Goal: Task Accomplishment & Management: Manage account settings

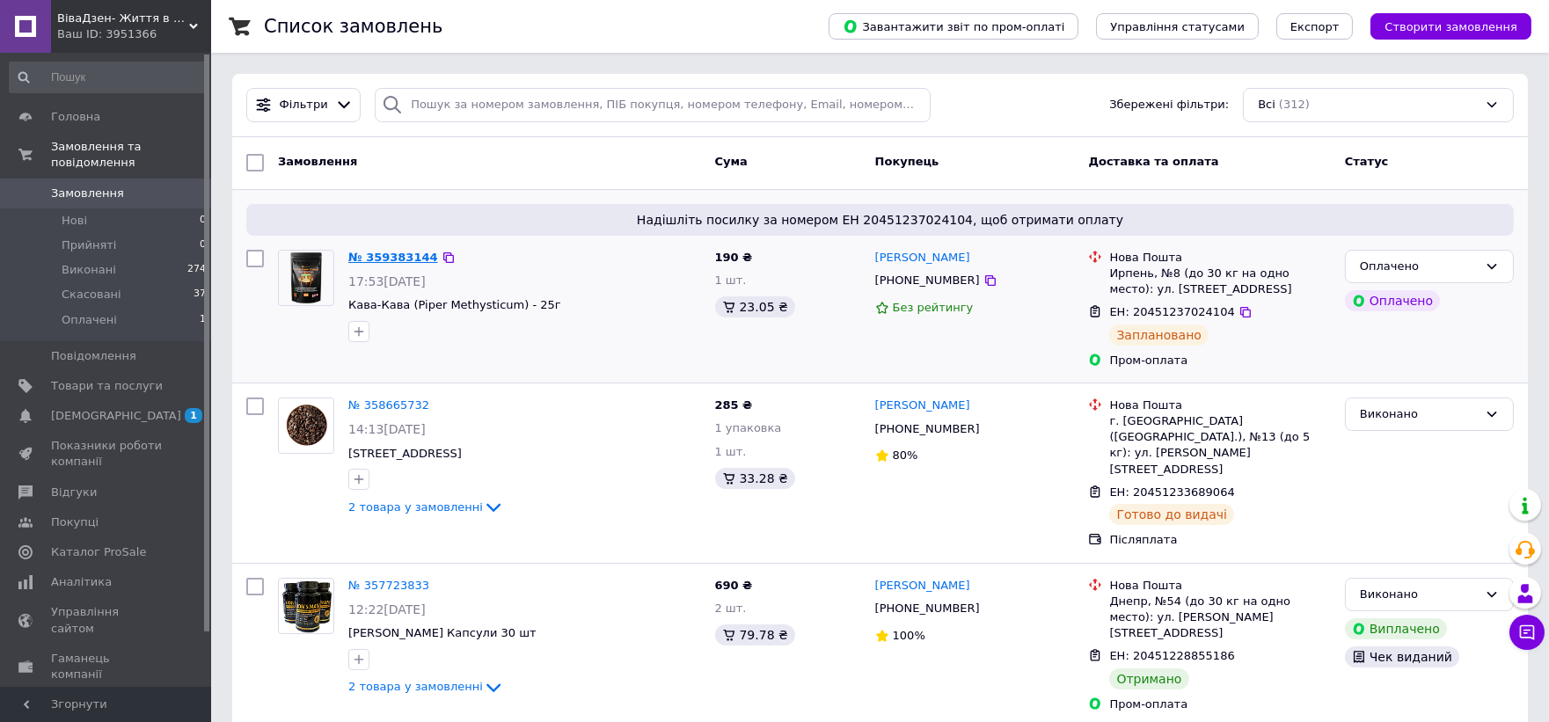
click at [376, 258] on link "№ 359383144" at bounding box center [393, 257] width 90 height 13
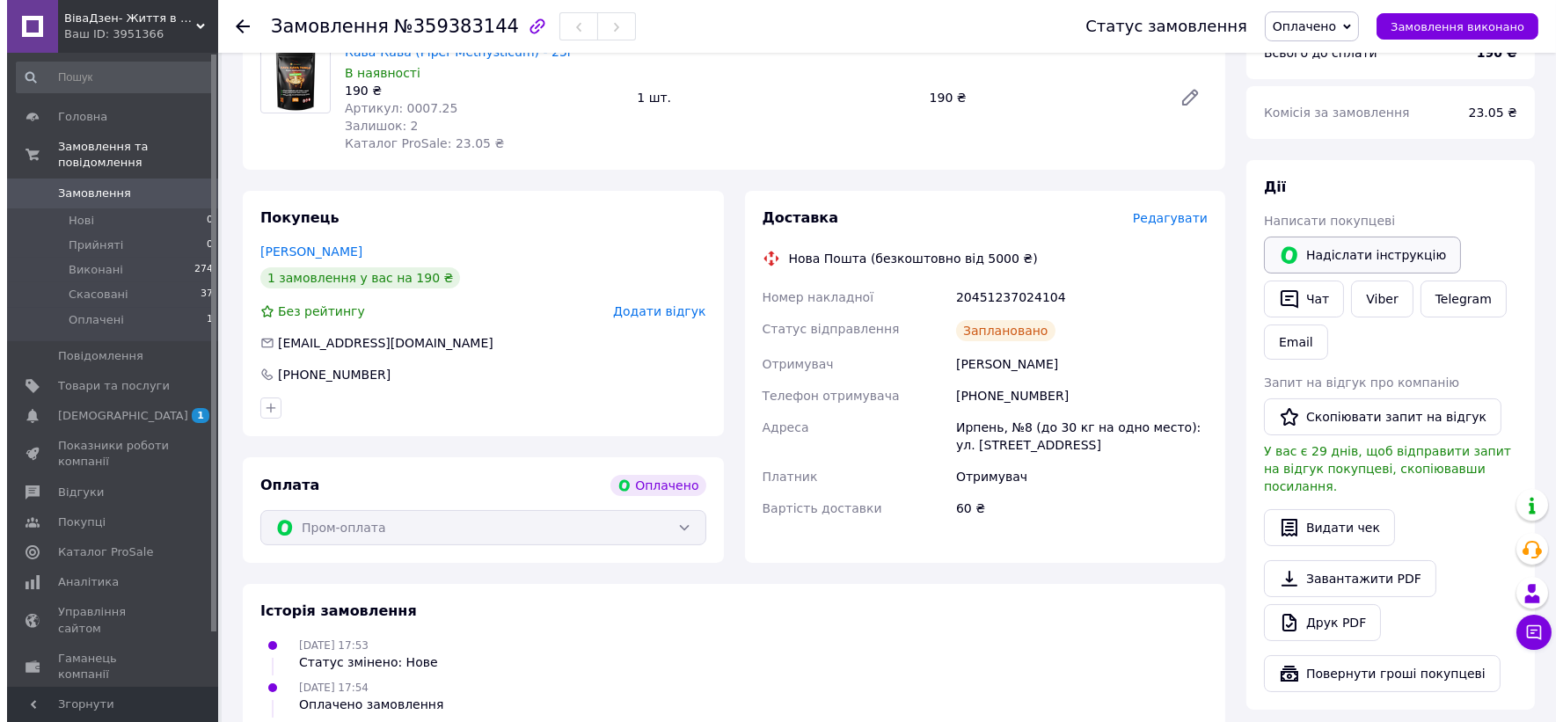
scroll to position [293, 0]
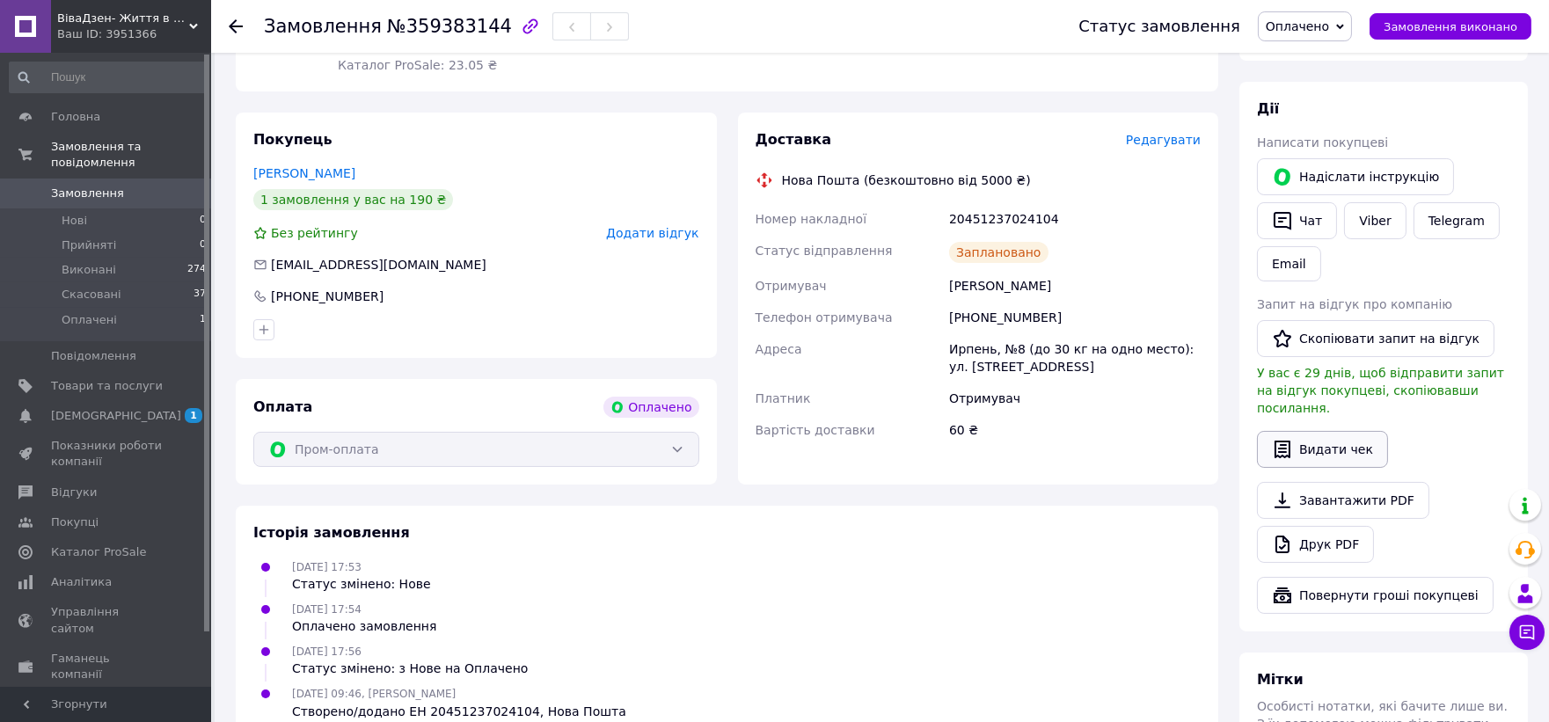
click at [1337, 434] on button "Видати чек" at bounding box center [1322, 449] width 131 height 37
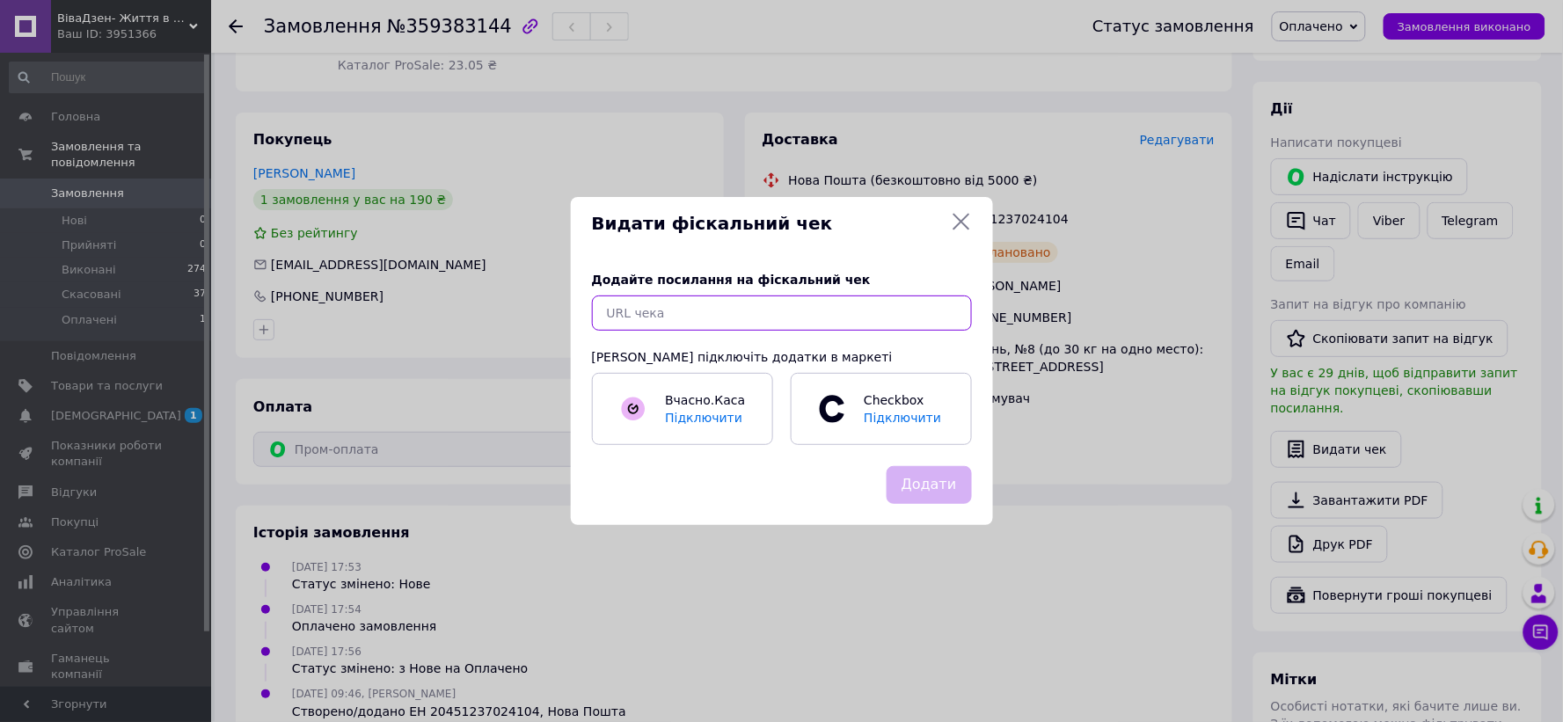
click at [784, 302] on input "text" at bounding box center [782, 312] width 380 height 35
paste input "[URL][DOMAIN_NAME]"
type input "[URL][DOMAIN_NAME]"
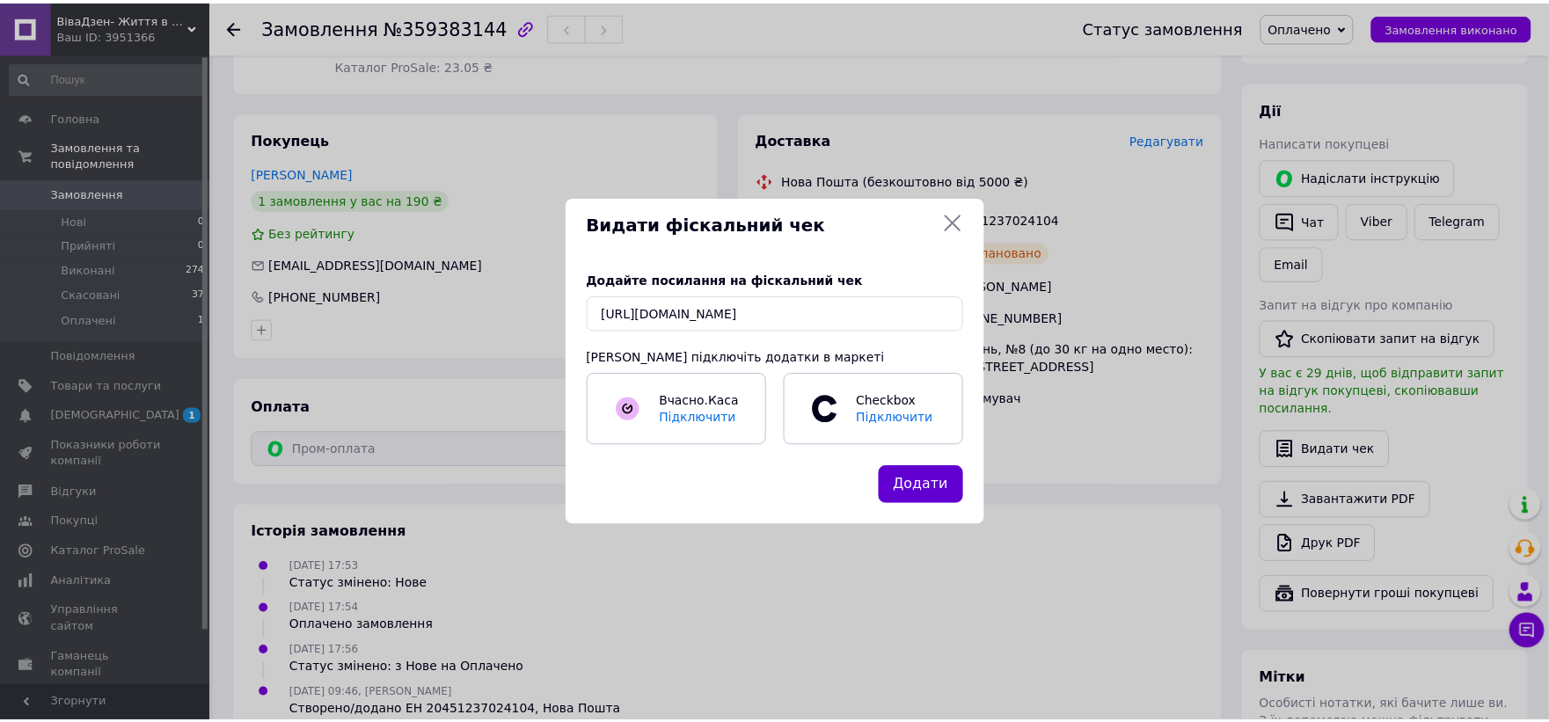
scroll to position [0, 0]
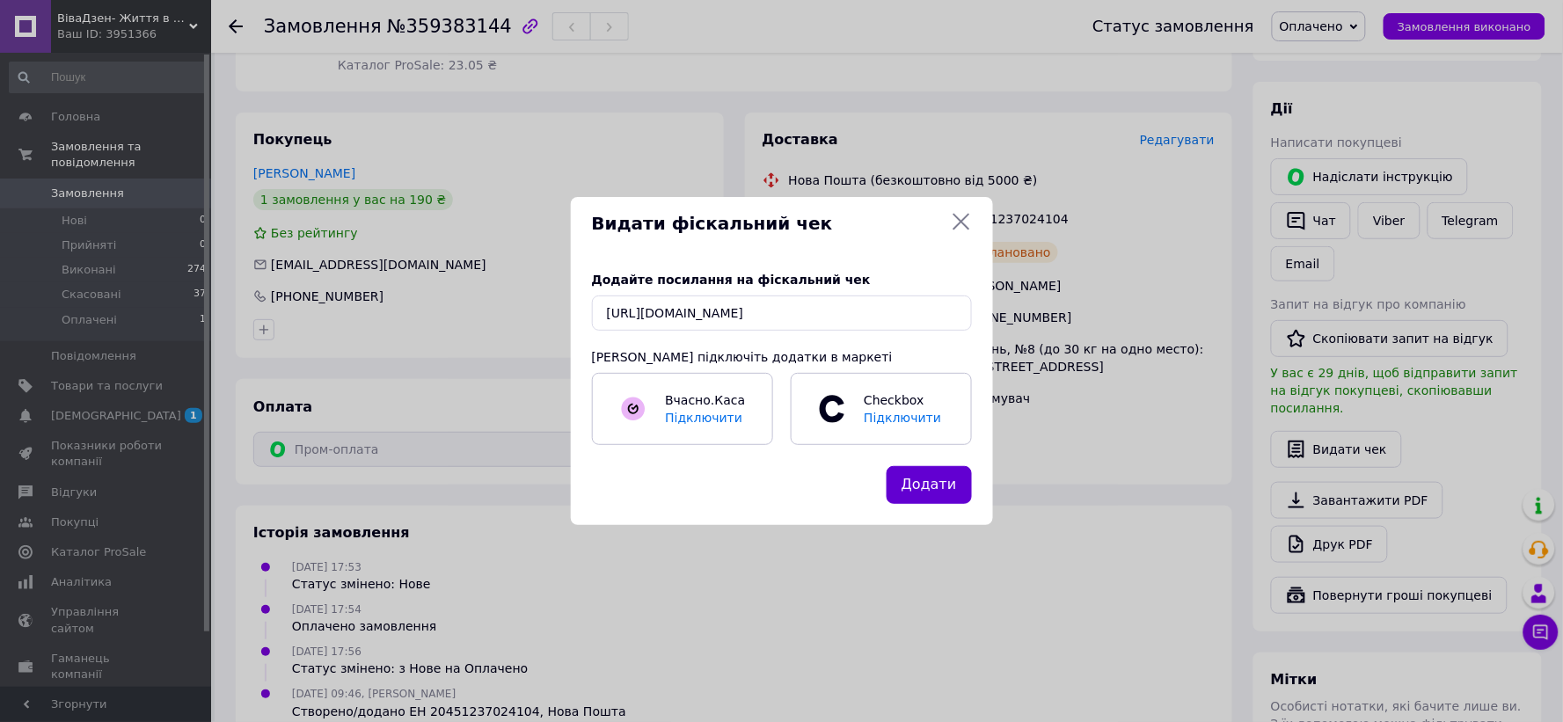
click at [929, 485] on button "Додати" at bounding box center [928, 485] width 85 height 38
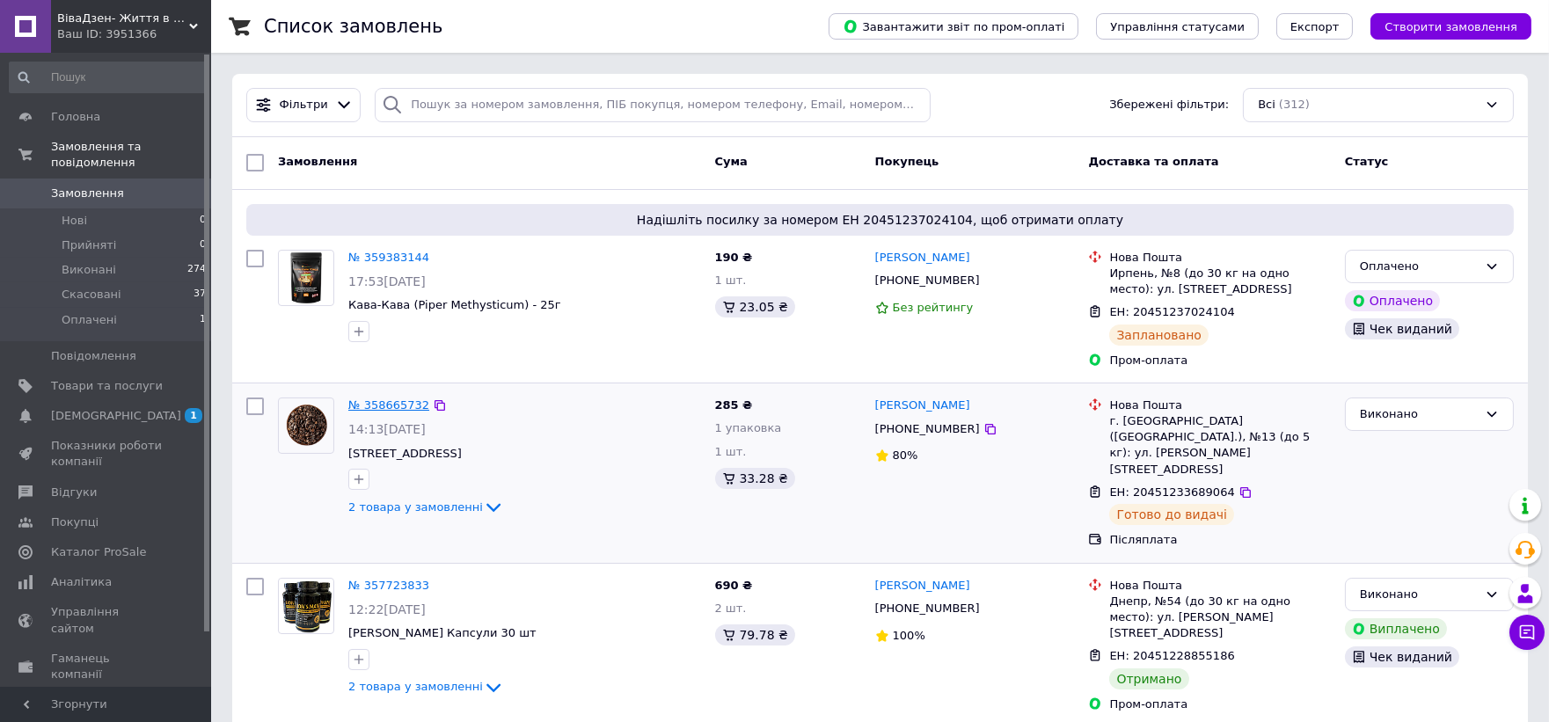
click at [396, 398] on link "№ 358665732" at bounding box center [388, 404] width 81 height 13
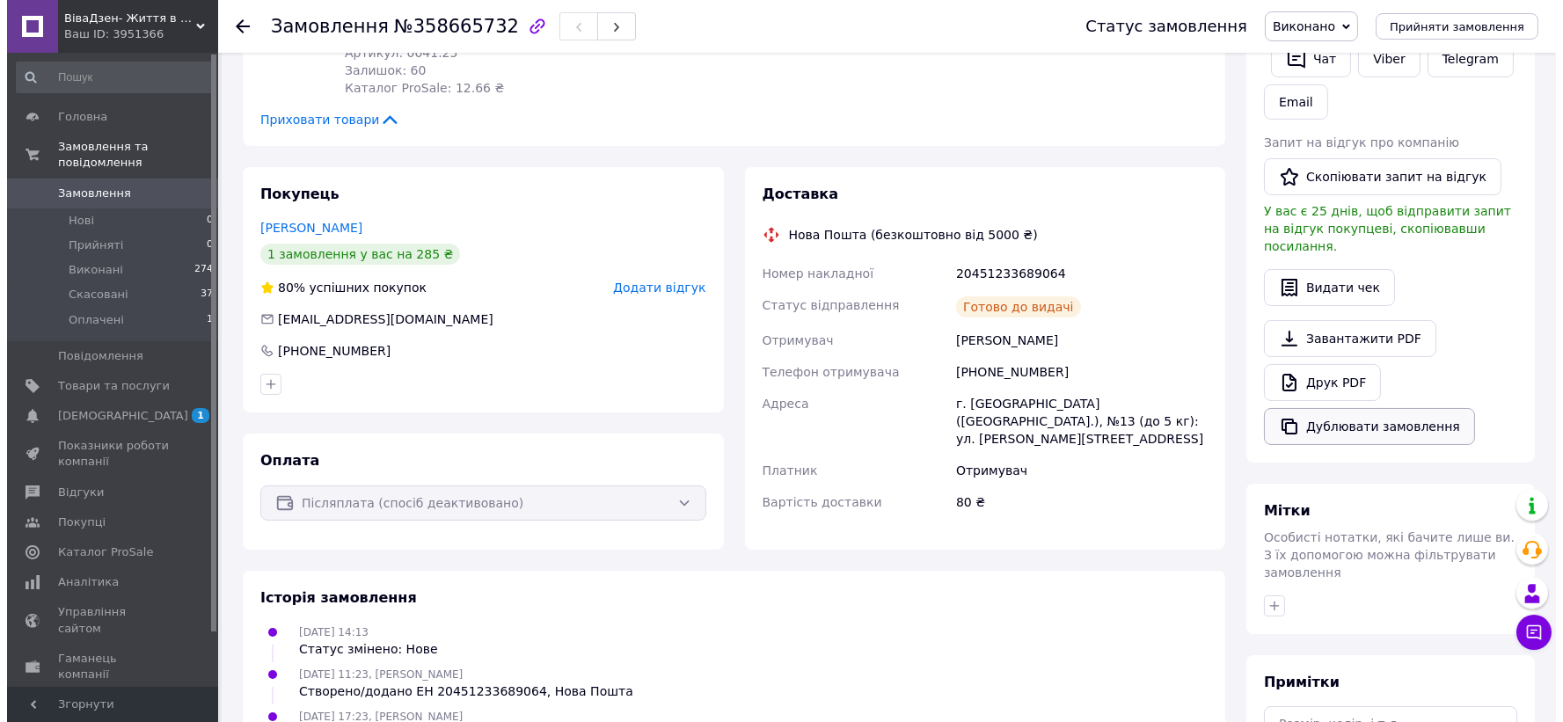
scroll to position [390, 0]
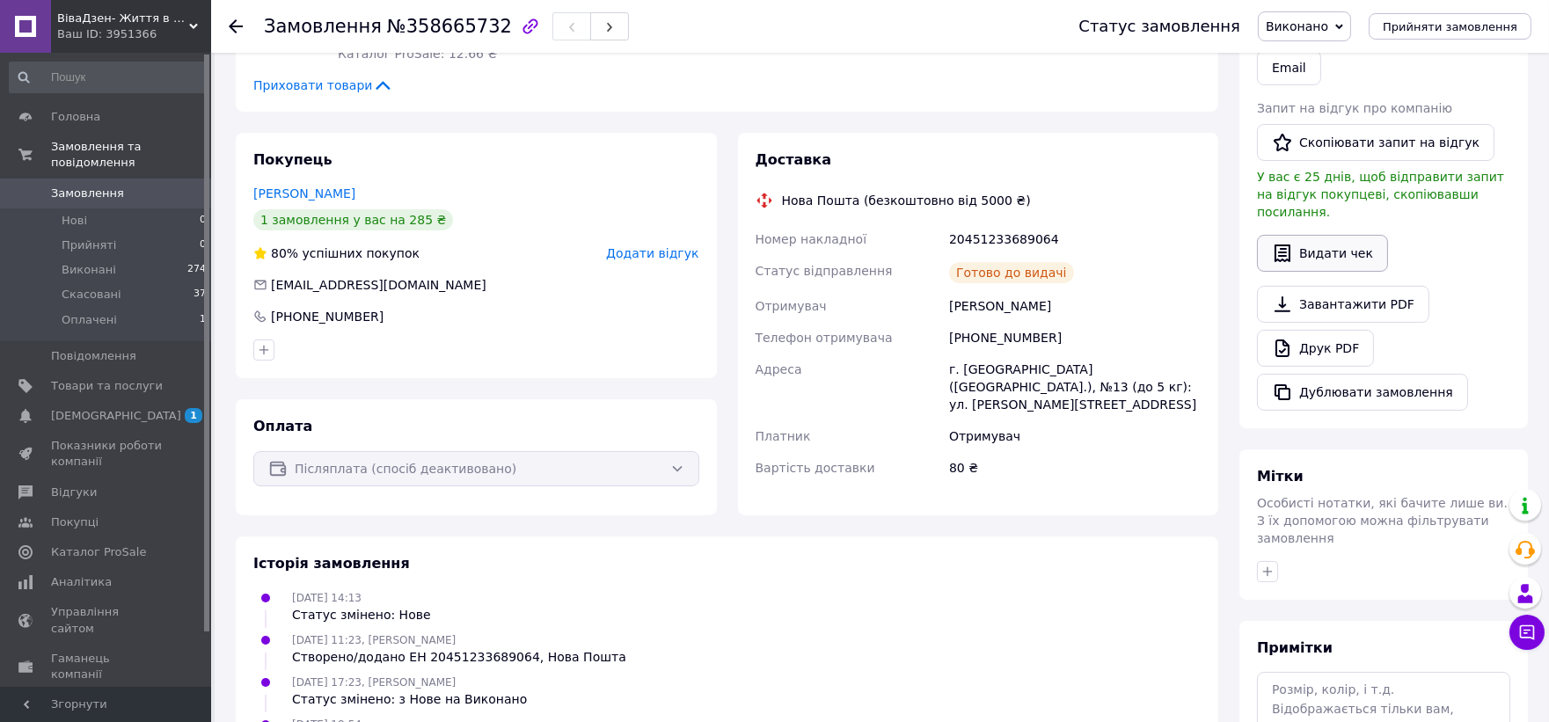
click at [1328, 237] on button "Видати чек" at bounding box center [1322, 253] width 131 height 37
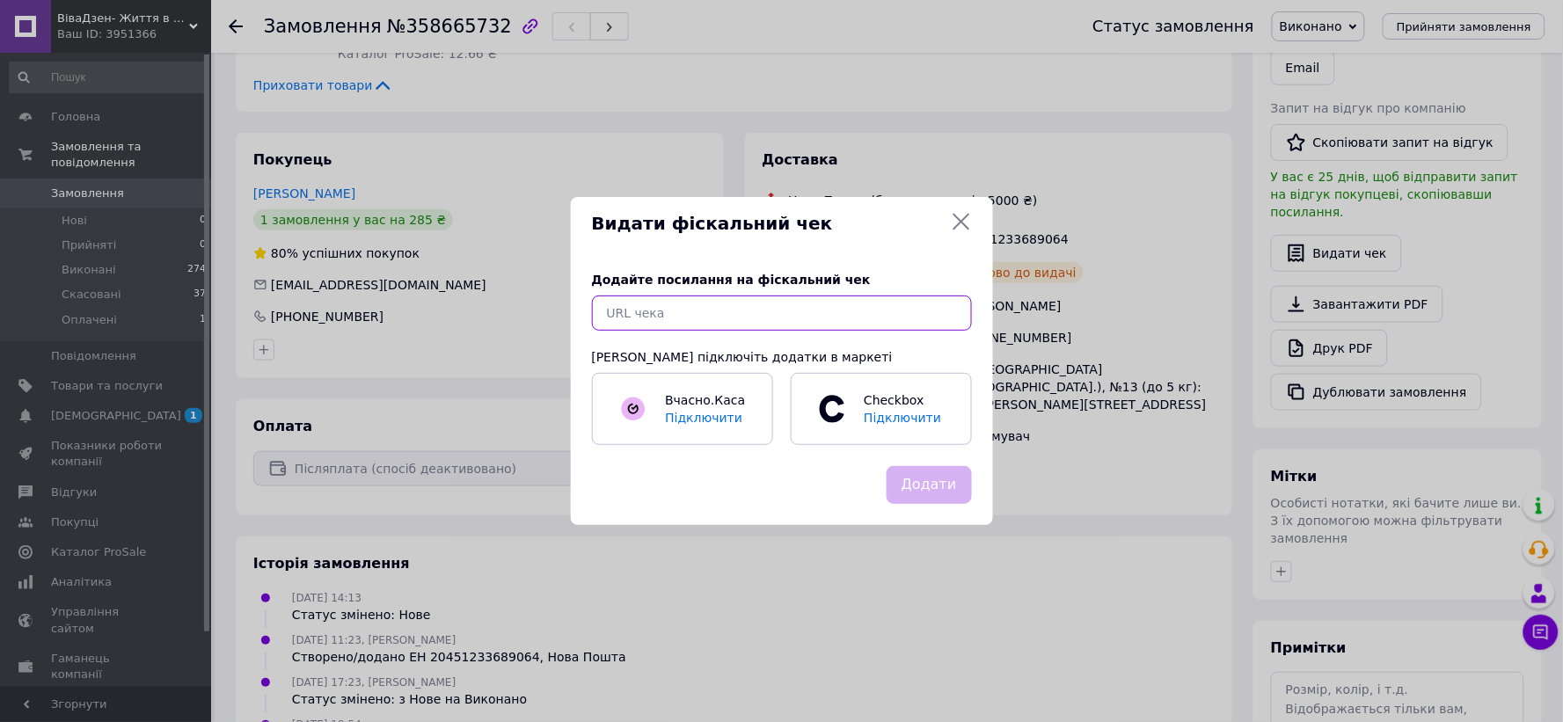
click at [726, 306] on input "text" at bounding box center [782, 312] width 380 height 35
paste input "[URL][DOMAIN_NAME]"
type input "[URL][DOMAIN_NAME]"
click at [939, 482] on button "Додати" at bounding box center [928, 485] width 85 height 38
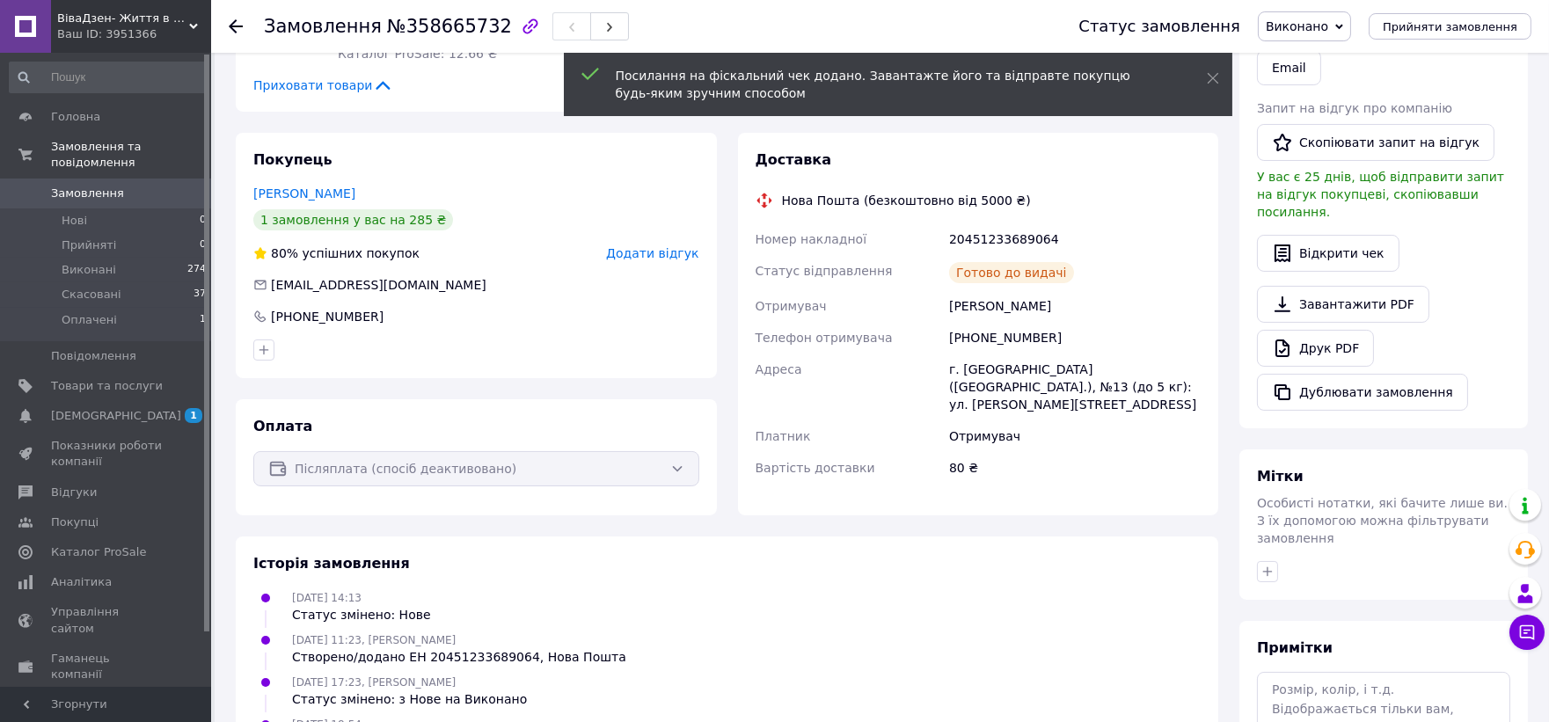
scroll to position [0, 0]
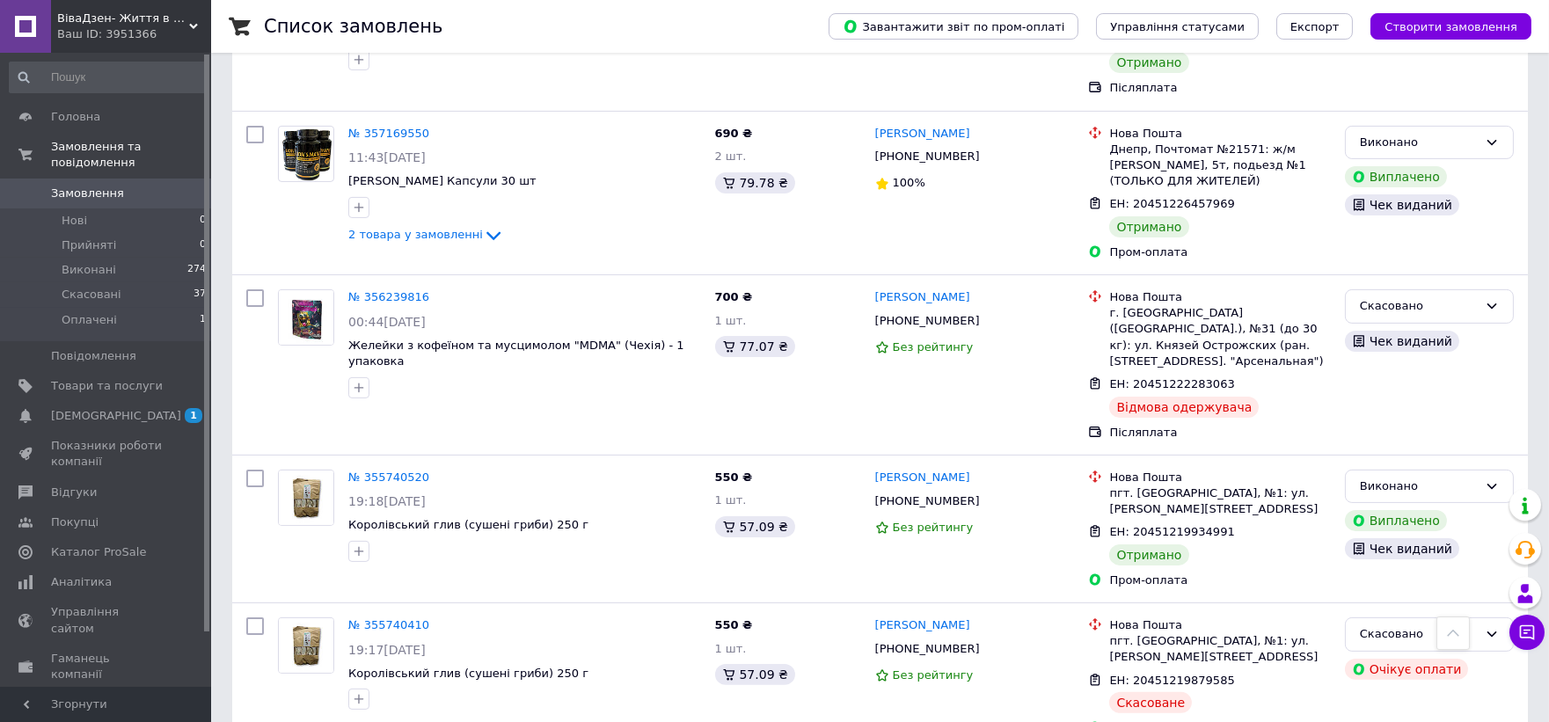
scroll to position [1270, 0]
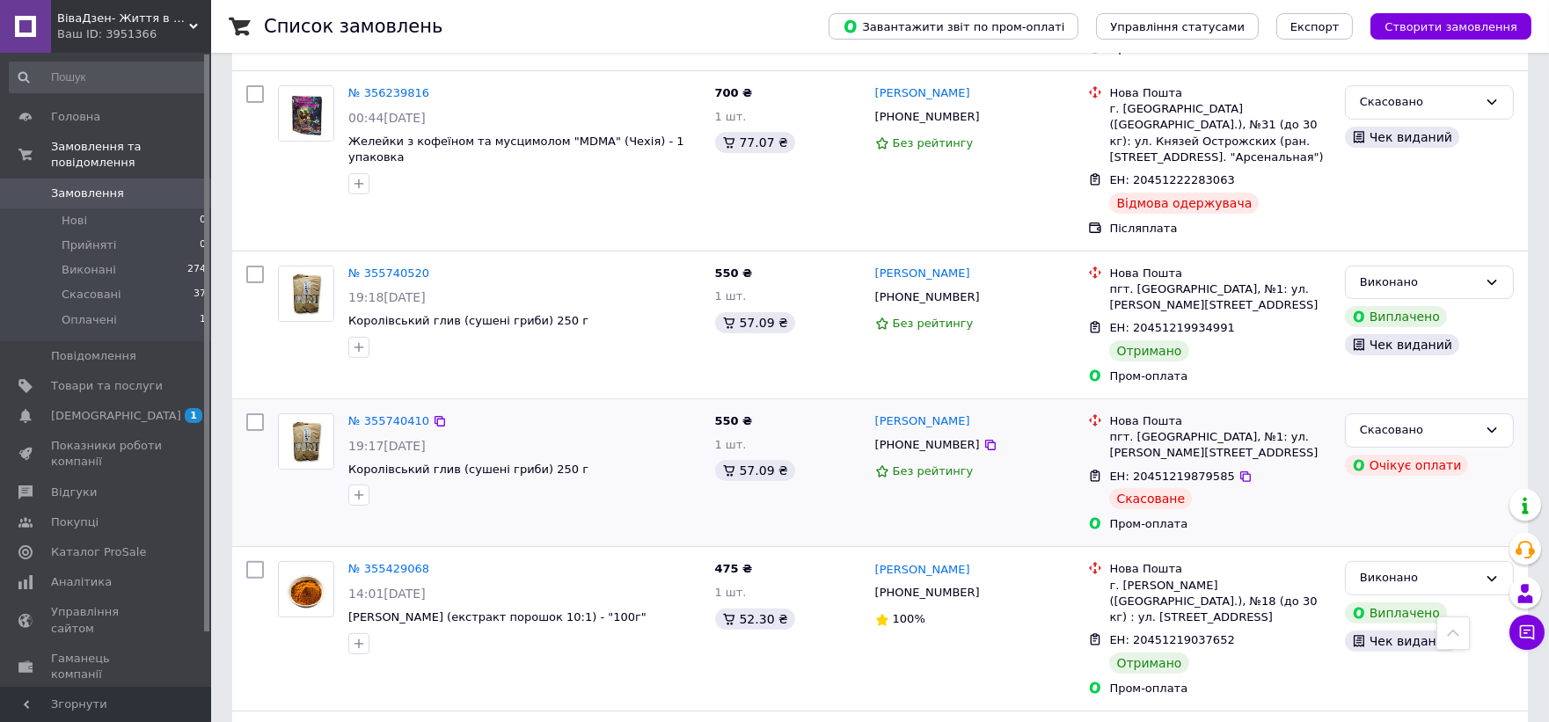
click at [1411, 410] on div "Скасовано Очікує оплати" at bounding box center [1429, 472] width 183 height 133
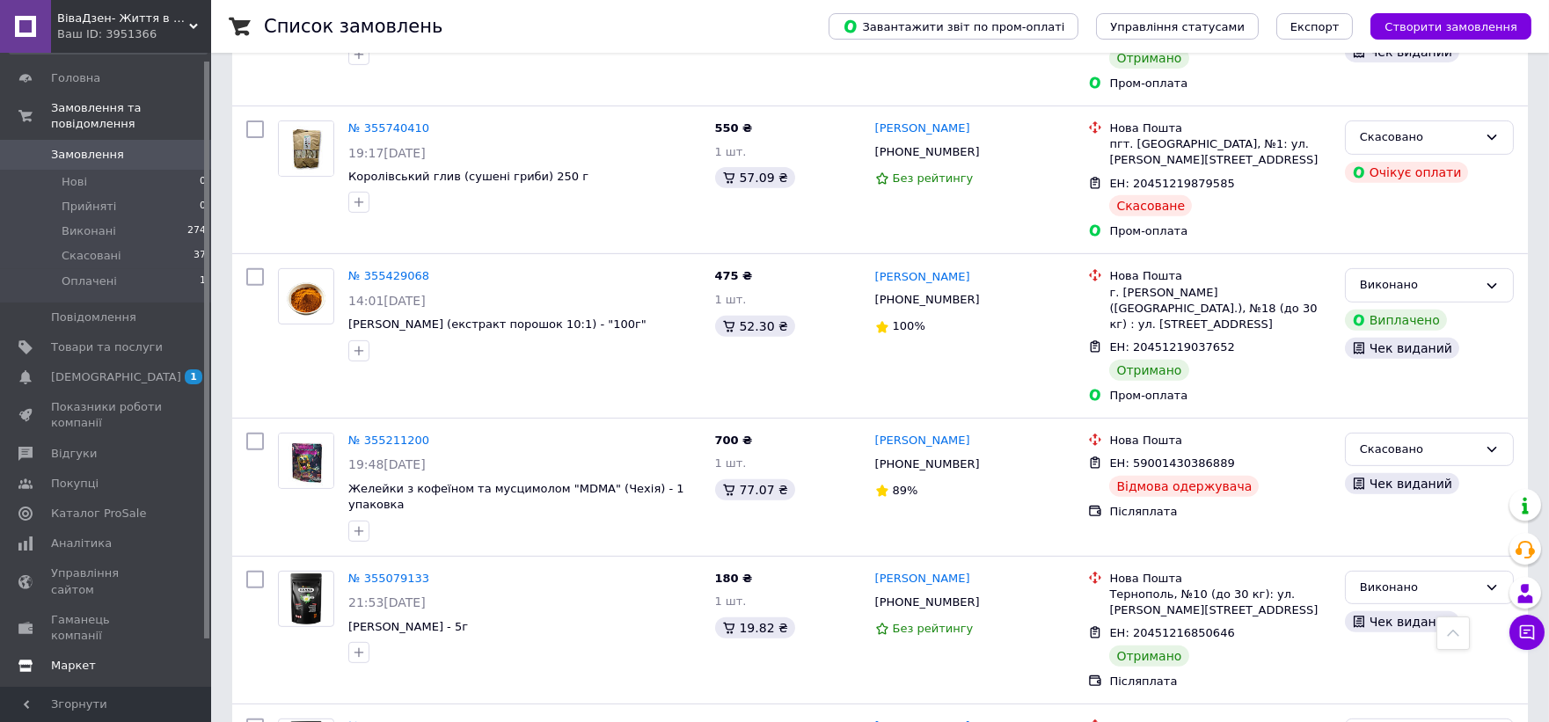
scroll to position [60, 0]
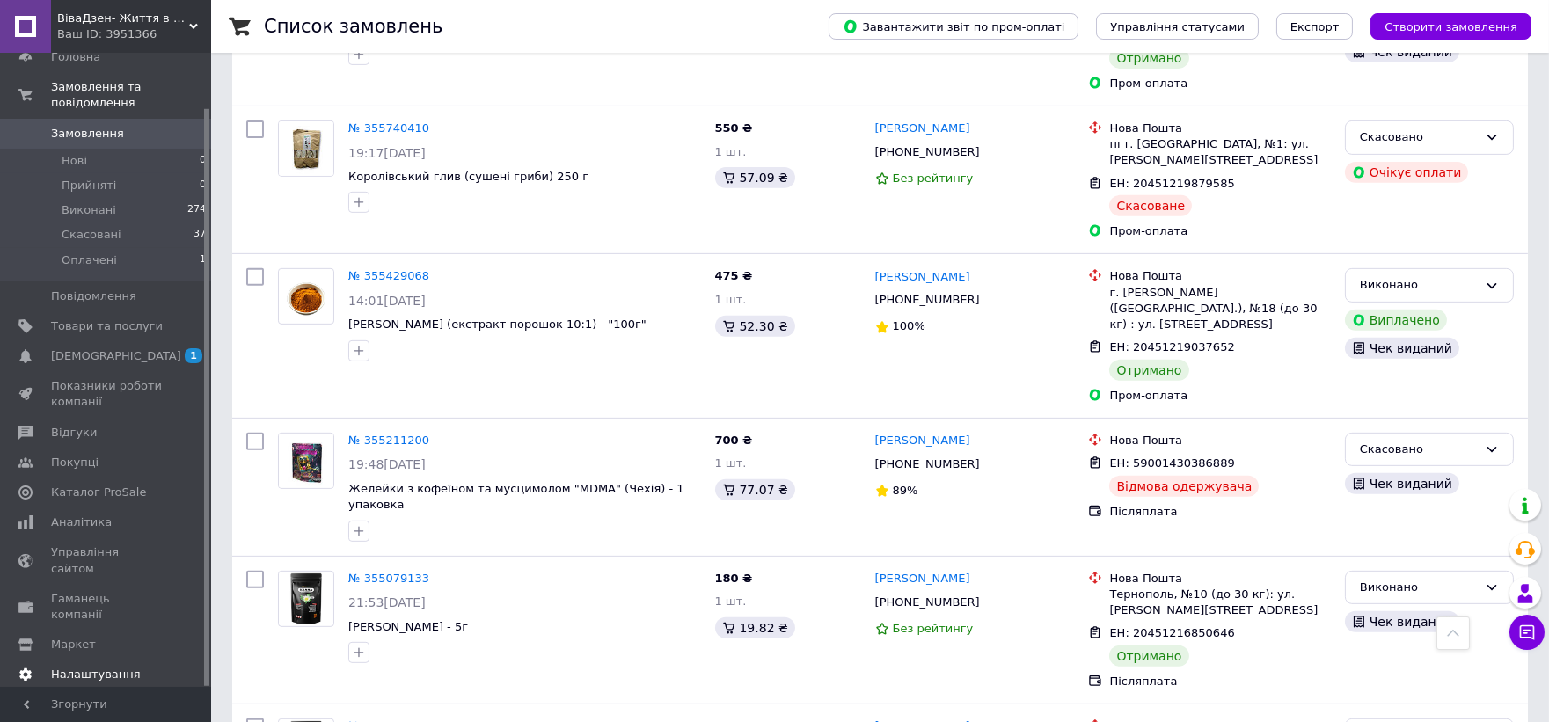
click at [99, 667] on span "Налаштування" at bounding box center [96, 675] width 90 height 16
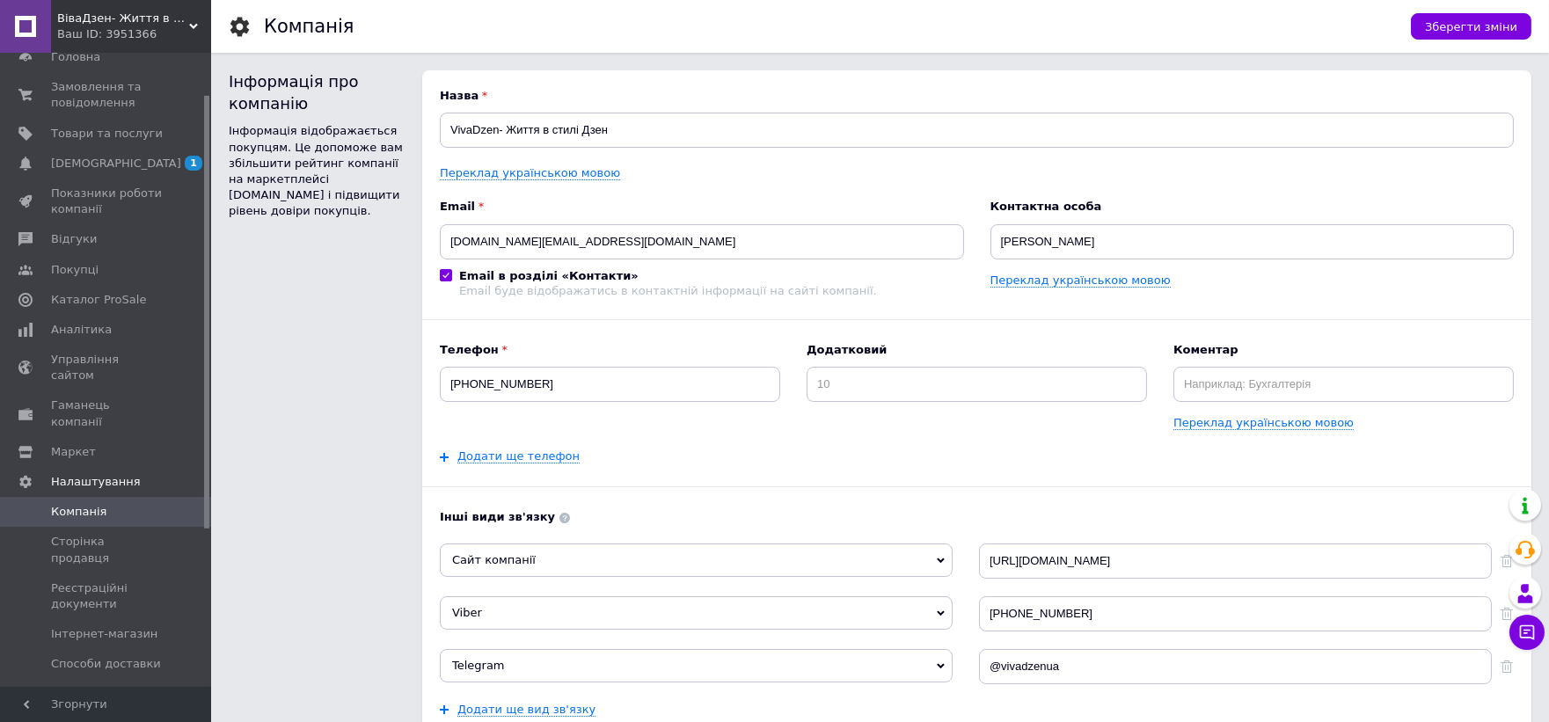
click at [117, 687] on span "Способи оплати" at bounding box center [99, 695] width 97 height 16
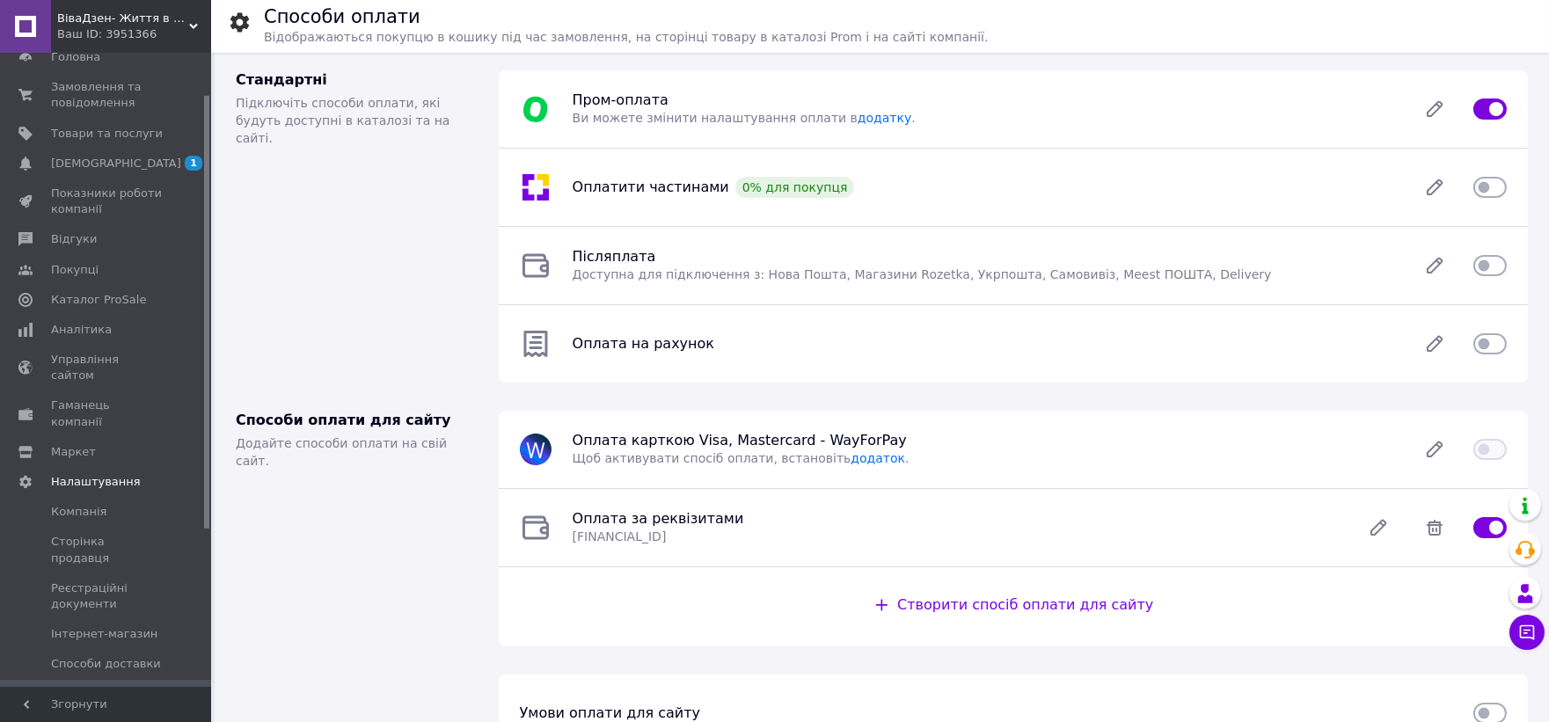
click at [1498, 260] on input "checkbox" at bounding box center [1489, 266] width 33 height 18
checkbox input "true"
click at [1497, 345] on input "checkbox" at bounding box center [1489, 344] width 33 height 18
checkbox input "true"
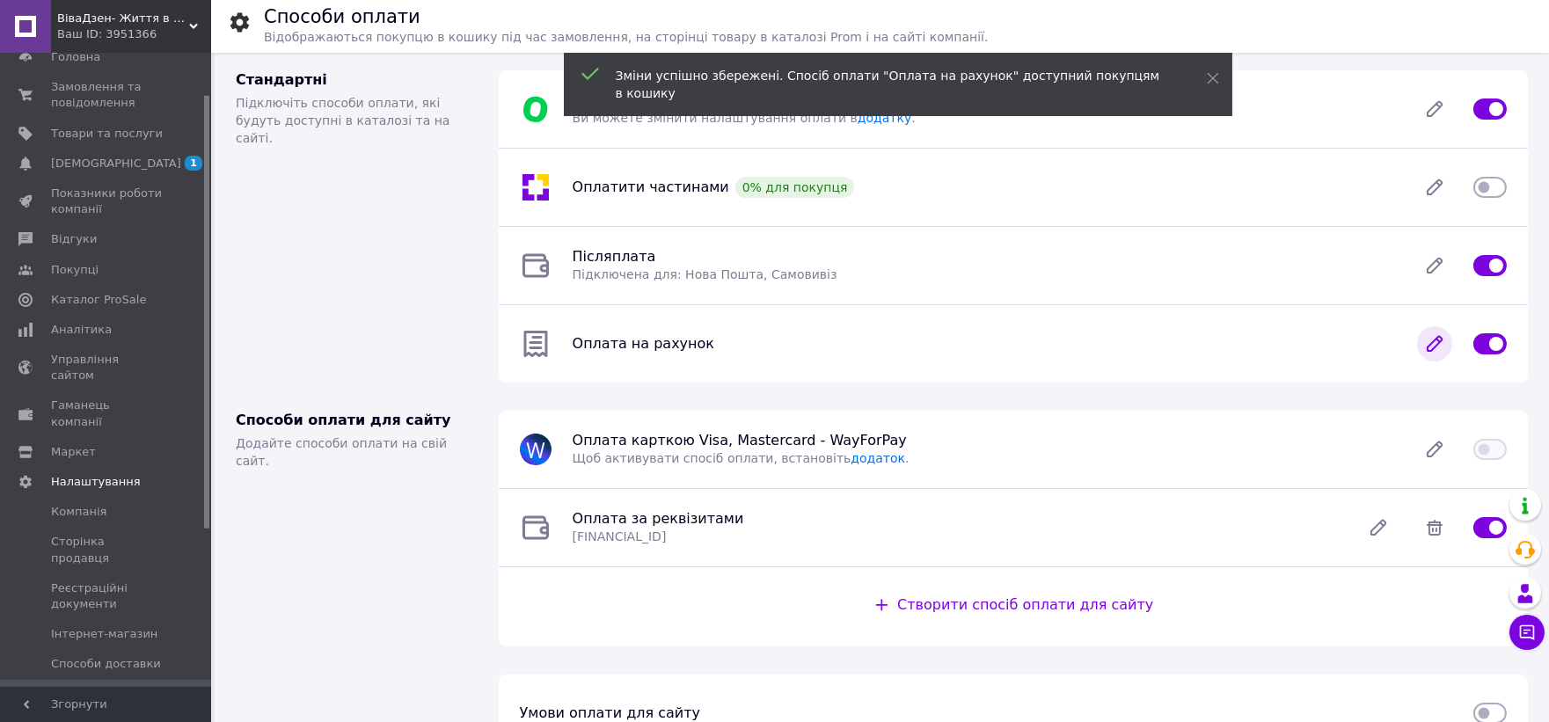
click at [1435, 346] on icon at bounding box center [1434, 344] width 14 height 14
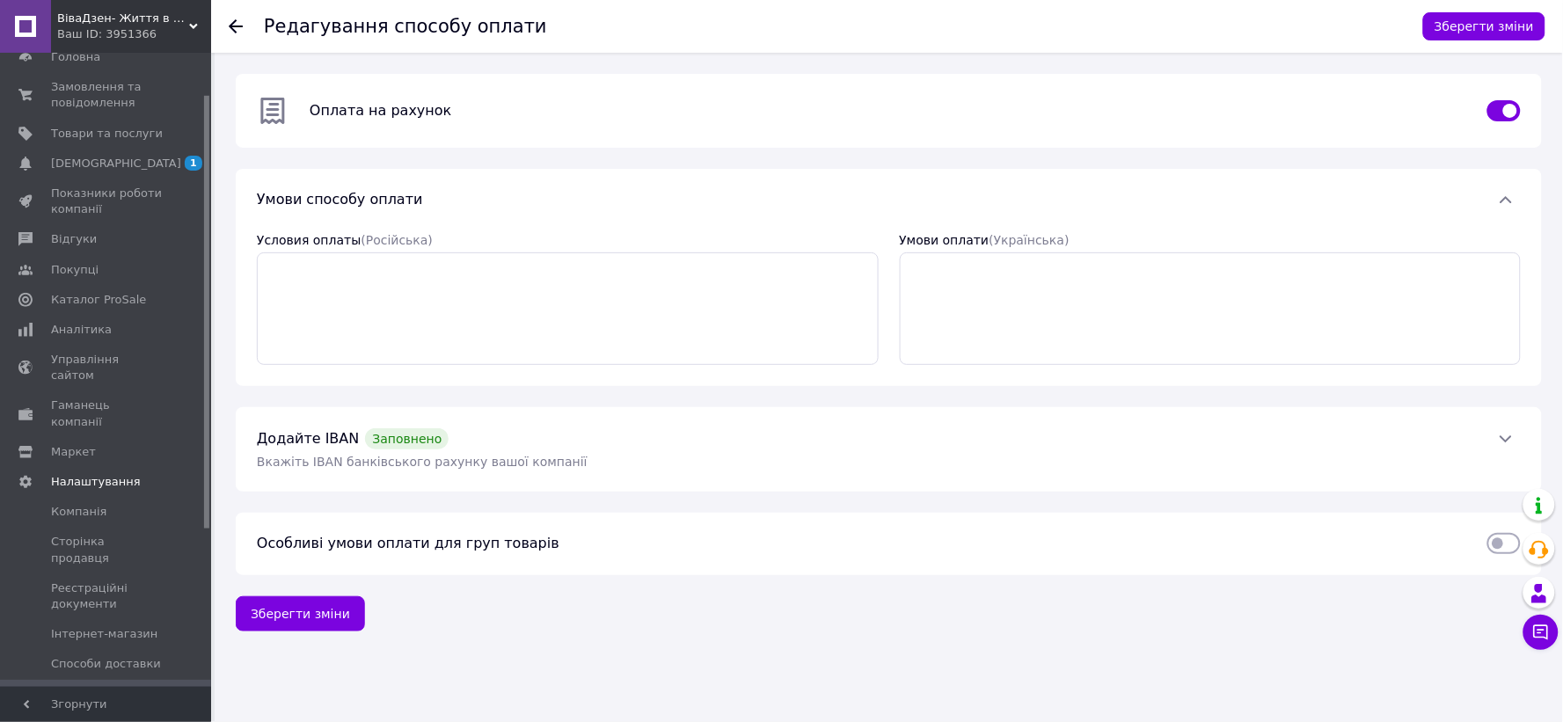
click at [1491, 448] on span at bounding box center [1506, 439] width 30 height 18
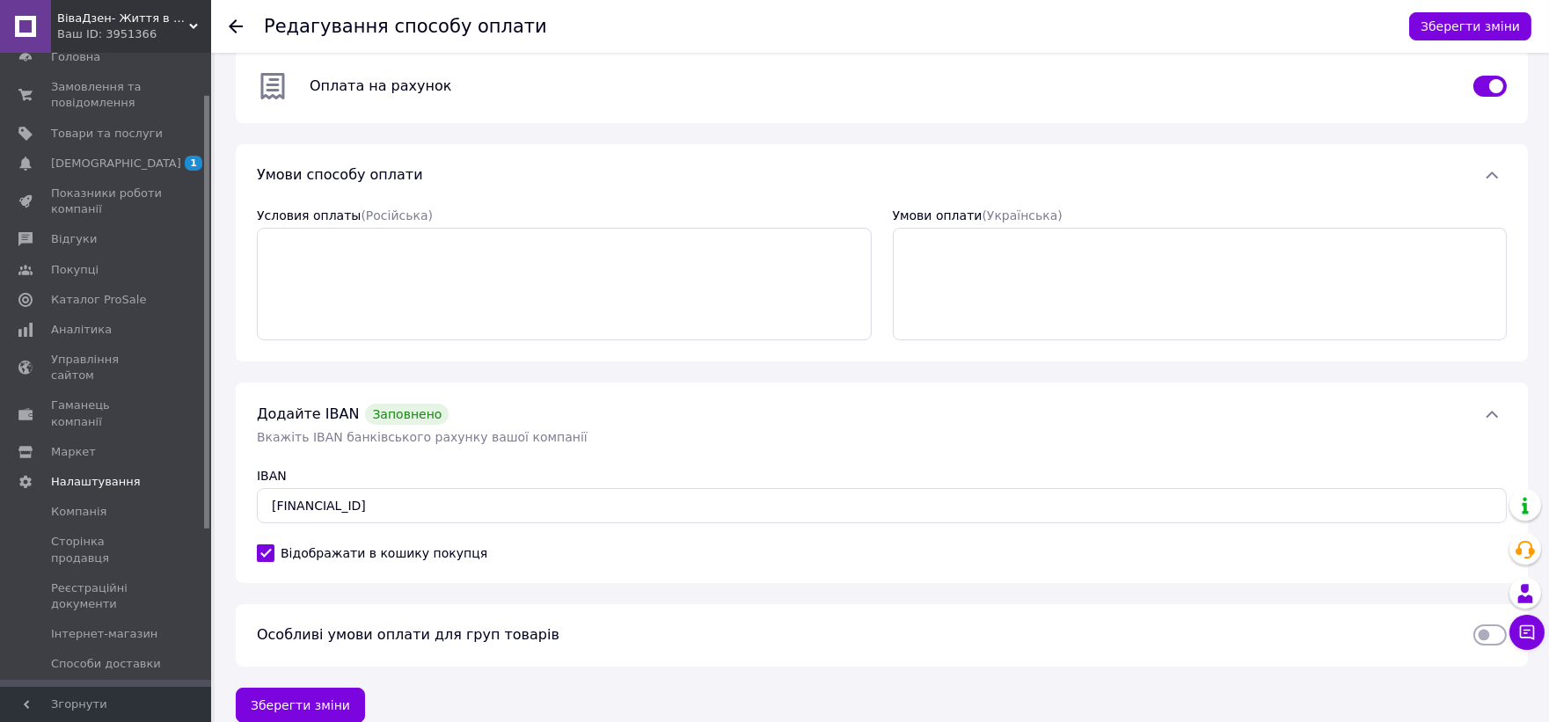
scroll to position [47, 0]
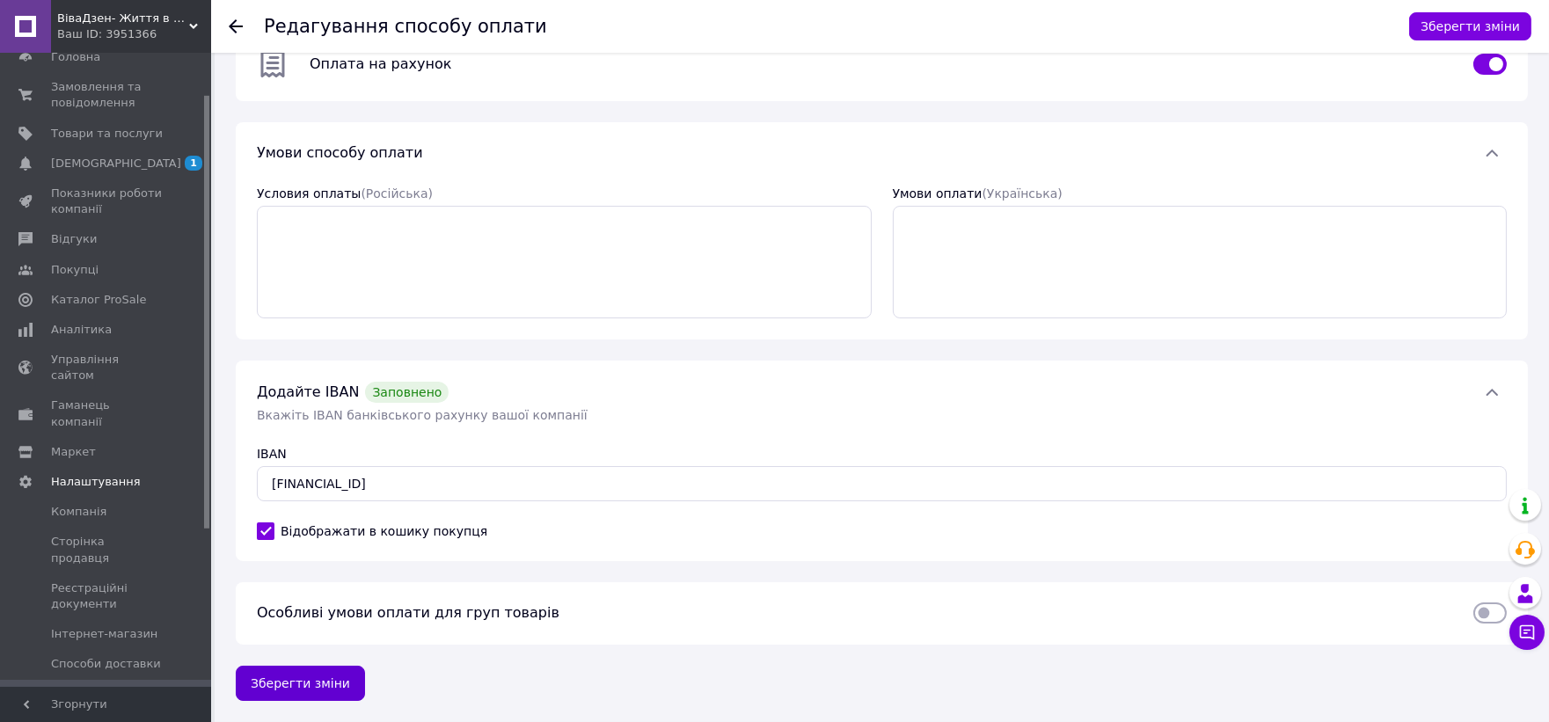
click at [336, 686] on button "Зберегти зміни" at bounding box center [300, 683] width 129 height 35
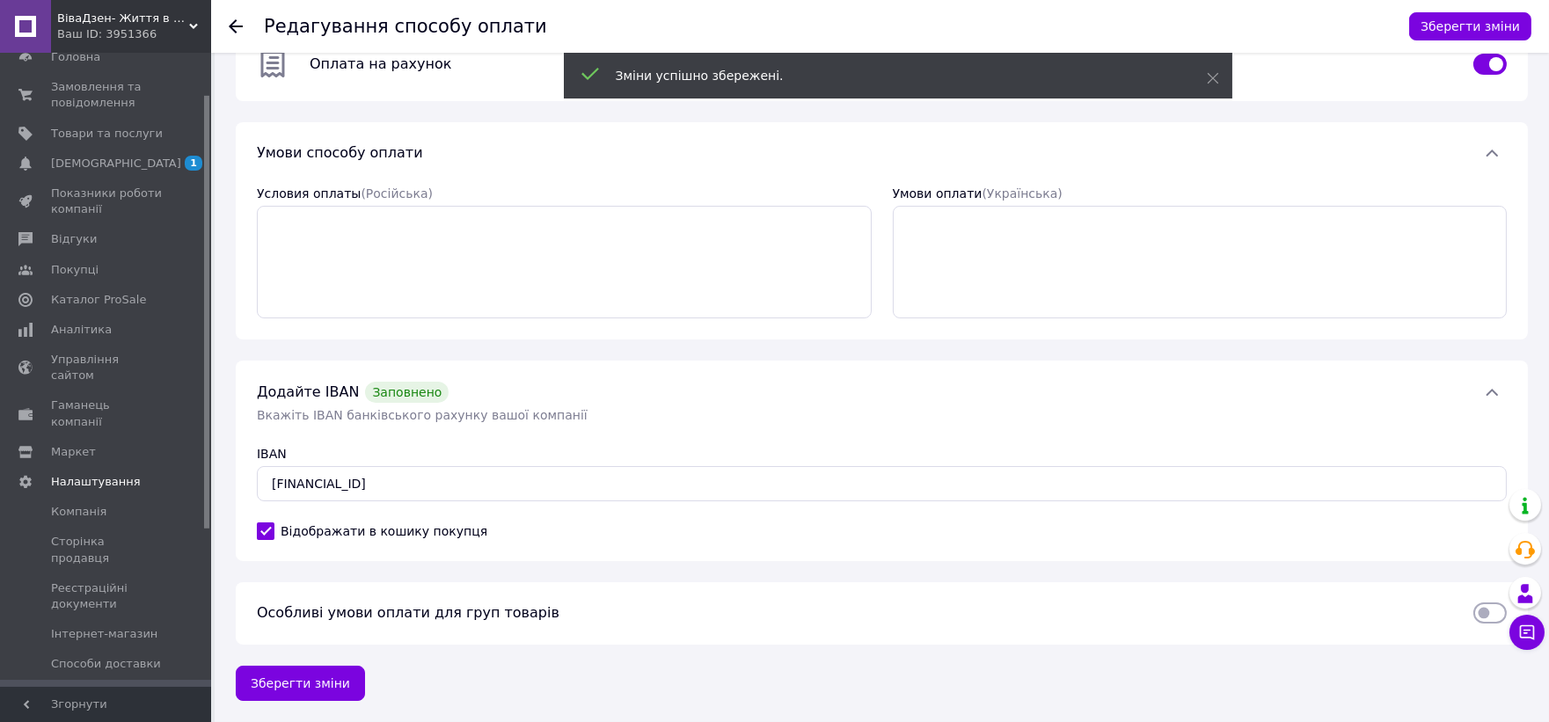
click at [121, 687] on span "Способи оплати" at bounding box center [99, 695] width 97 height 16
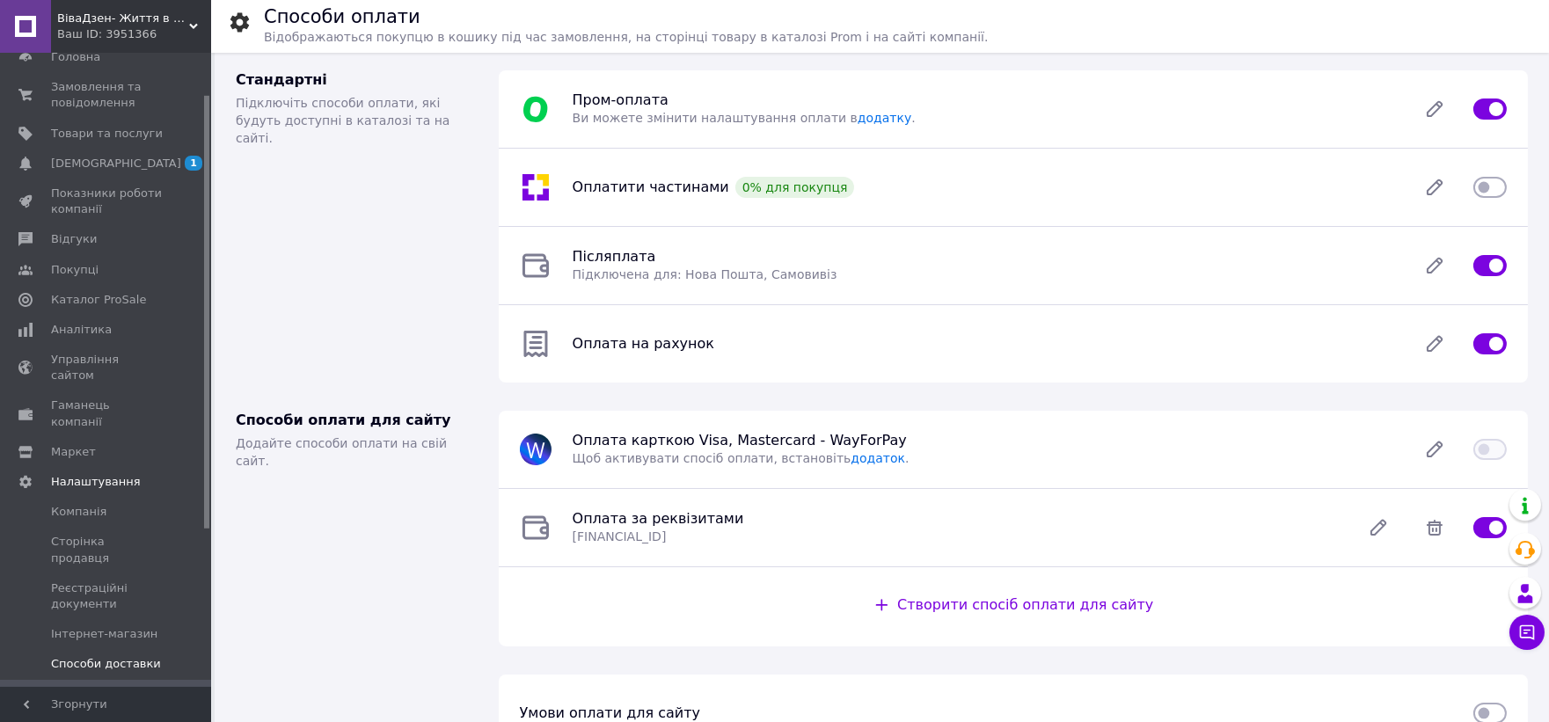
click at [112, 656] on span "Способи доставки" at bounding box center [106, 664] width 110 height 16
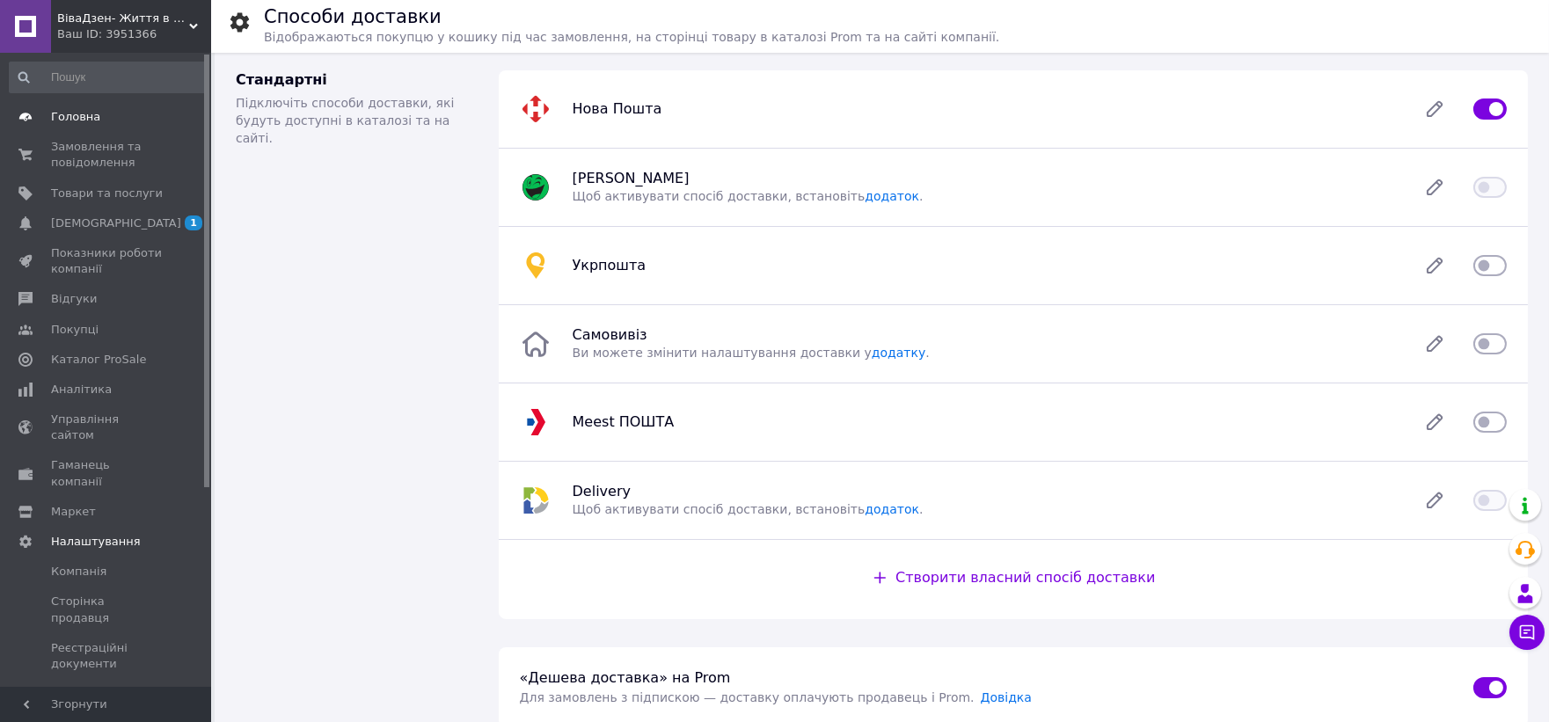
click at [86, 117] on span "Головна" at bounding box center [75, 117] width 49 height 16
